Goal: Information Seeking & Learning: Learn about a topic

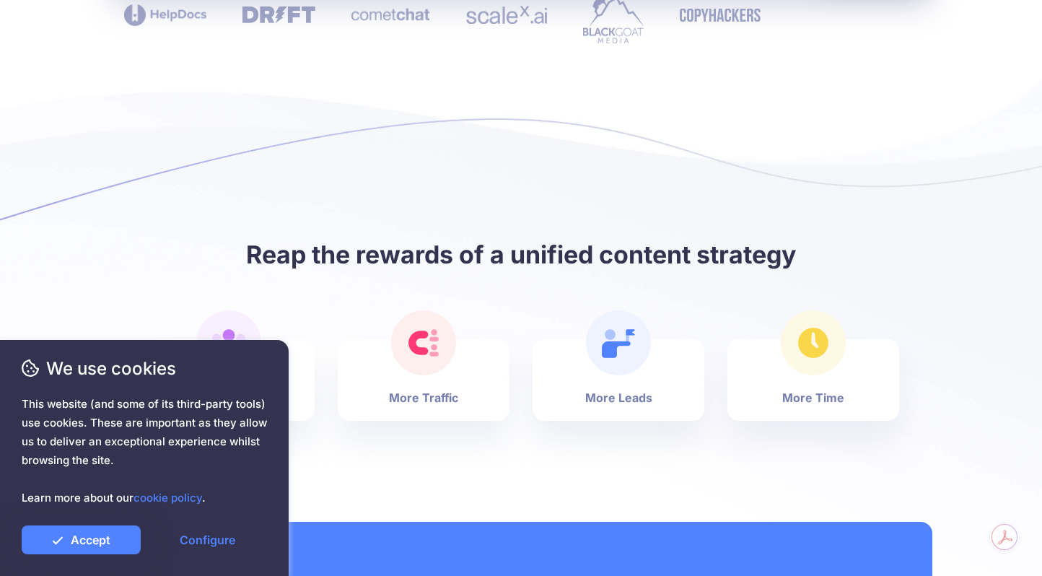
scroll to position [969, 0]
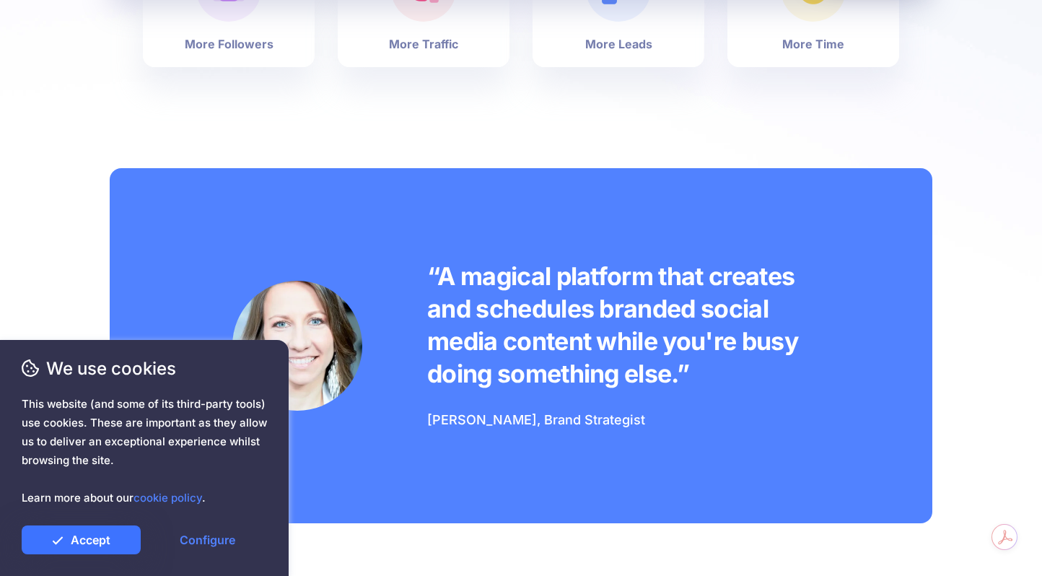
click at [91, 535] on link "Accept" at bounding box center [81, 539] width 119 height 29
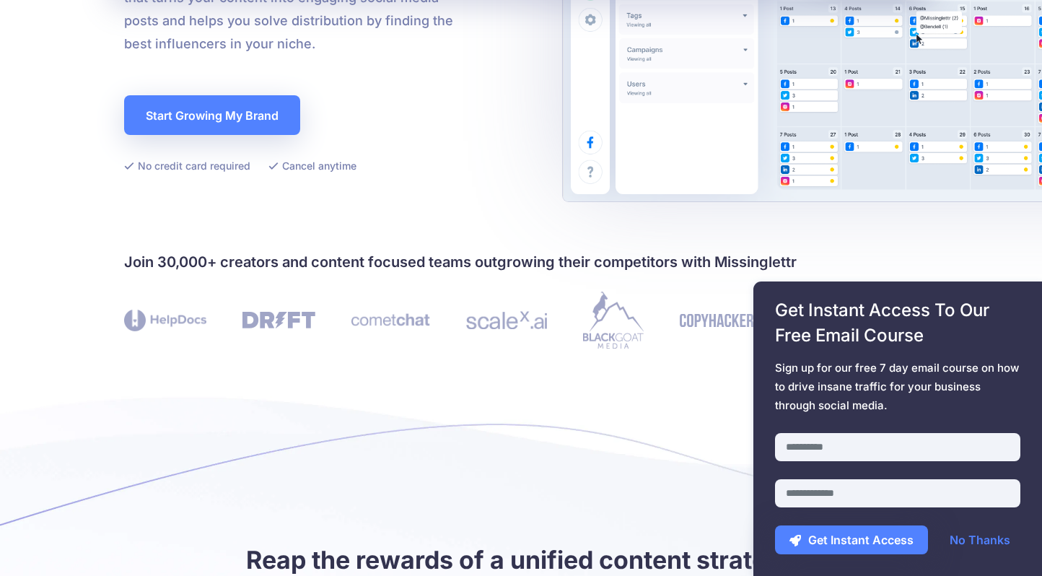
scroll to position [0, 0]
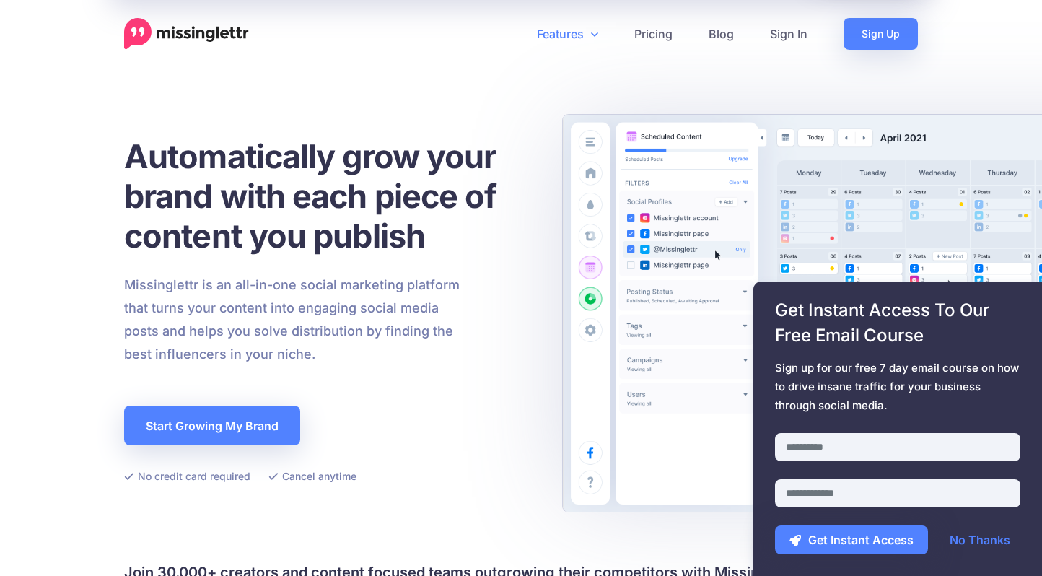
click at [590, 27] on link "Features" at bounding box center [567, 34] width 97 height 32
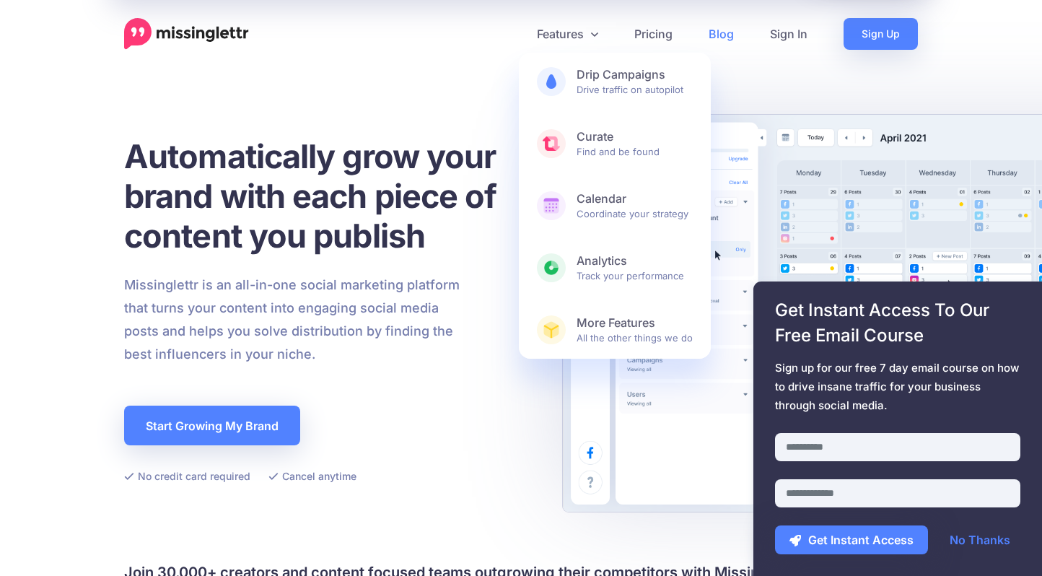
click at [714, 33] on link "Blog" at bounding box center [720, 34] width 61 height 32
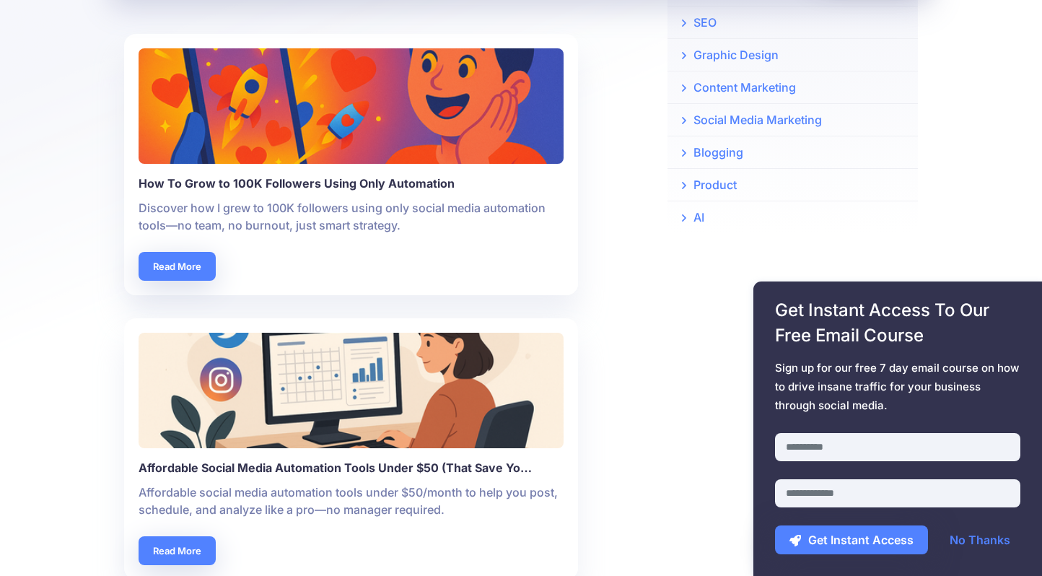
scroll to position [328, 0]
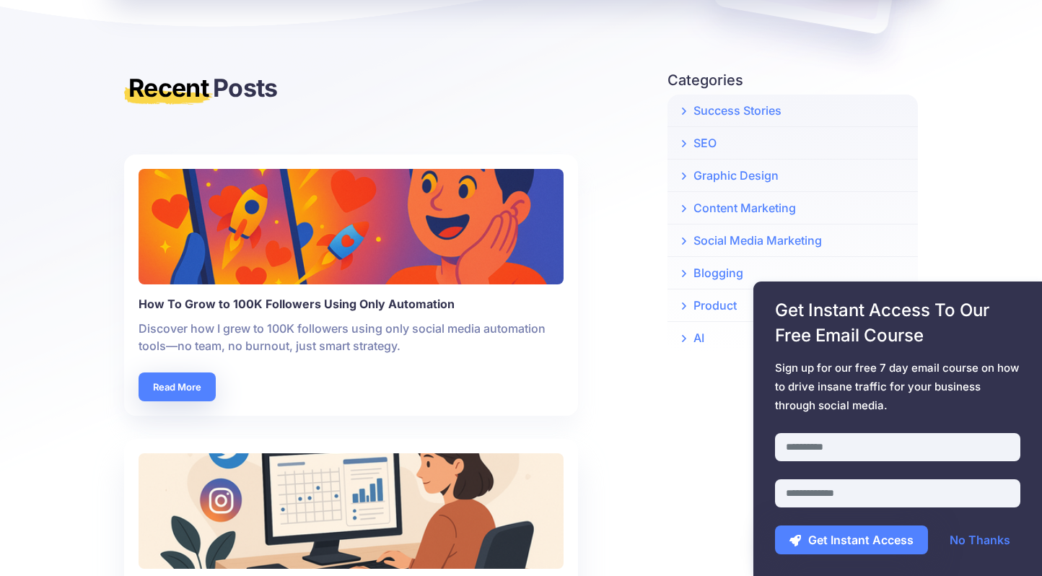
click at [248, 304] on b "How To Grow to 100K Followers Using Only Automation" at bounding box center [351, 303] width 425 height 17
